Goal: Information Seeking & Learning: Learn about a topic

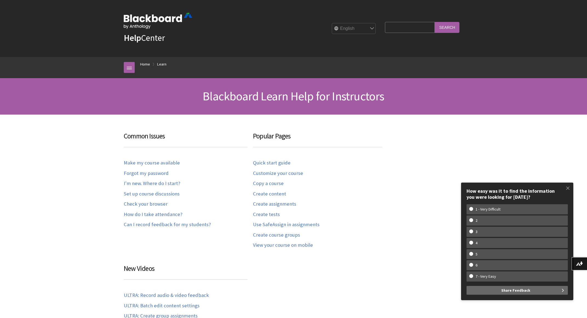
click at [138, 42] on strong "Help" at bounding box center [132, 37] width 17 height 11
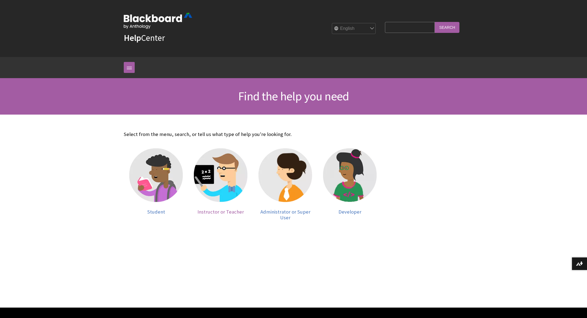
click at [231, 193] on img at bounding box center [221, 175] width 54 height 54
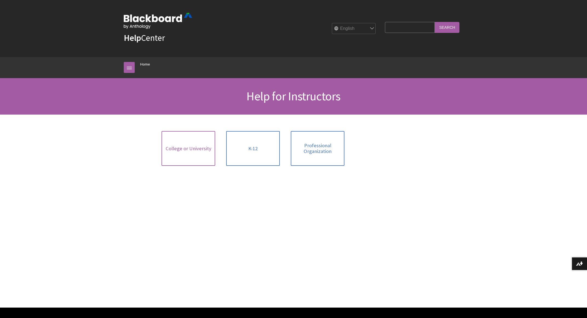
click at [194, 151] on span "College or University" at bounding box center [189, 148] width 46 height 6
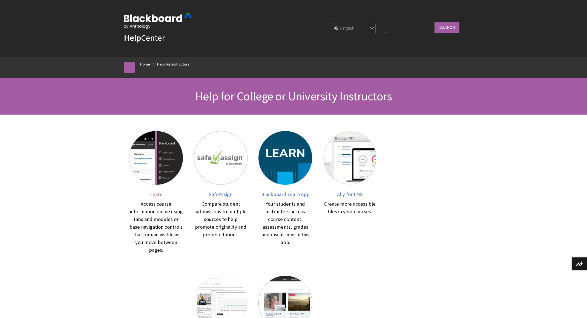
click at [159, 170] on img at bounding box center [156, 158] width 54 height 54
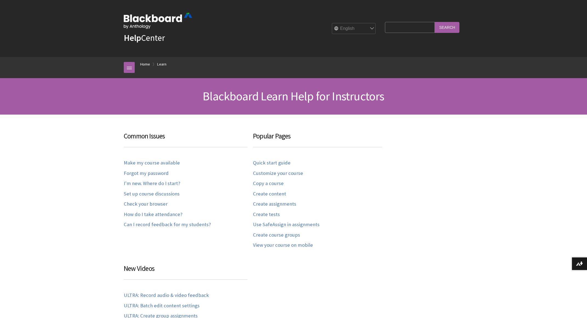
scroll to position [540, 0]
